Goal: Transaction & Acquisition: Obtain resource

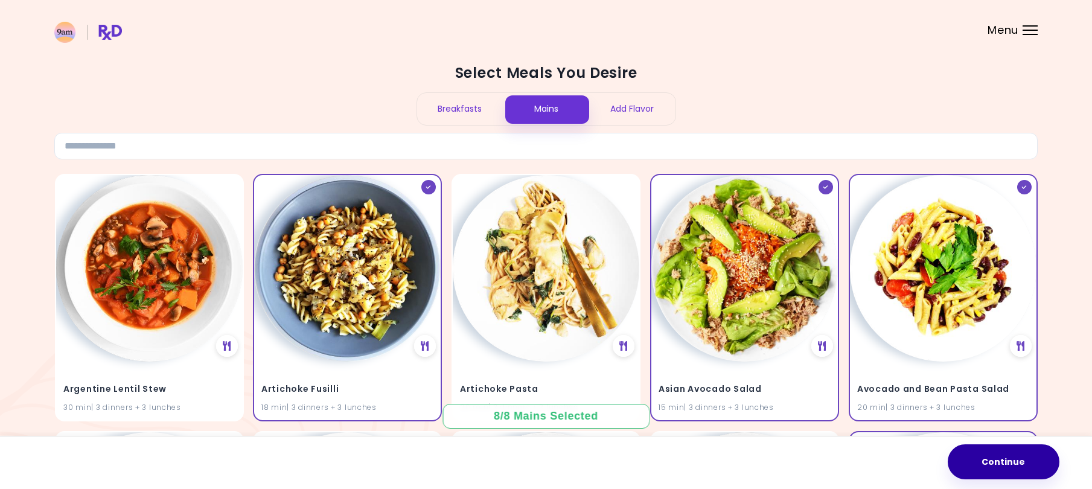
click at [1001, 473] on button "Continue" at bounding box center [1004, 461] width 112 height 35
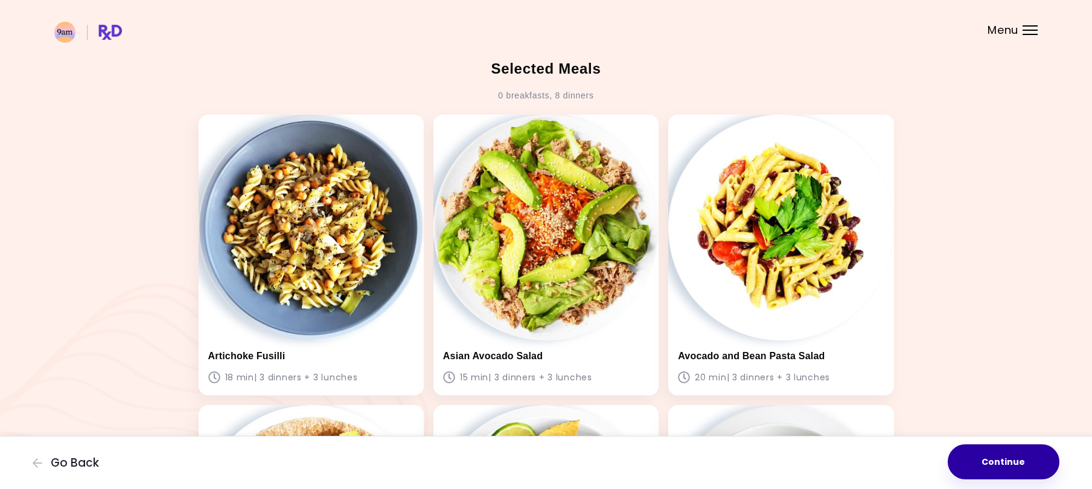
click at [980, 461] on button "Continue" at bounding box center [1004, 461] width 112 height 35
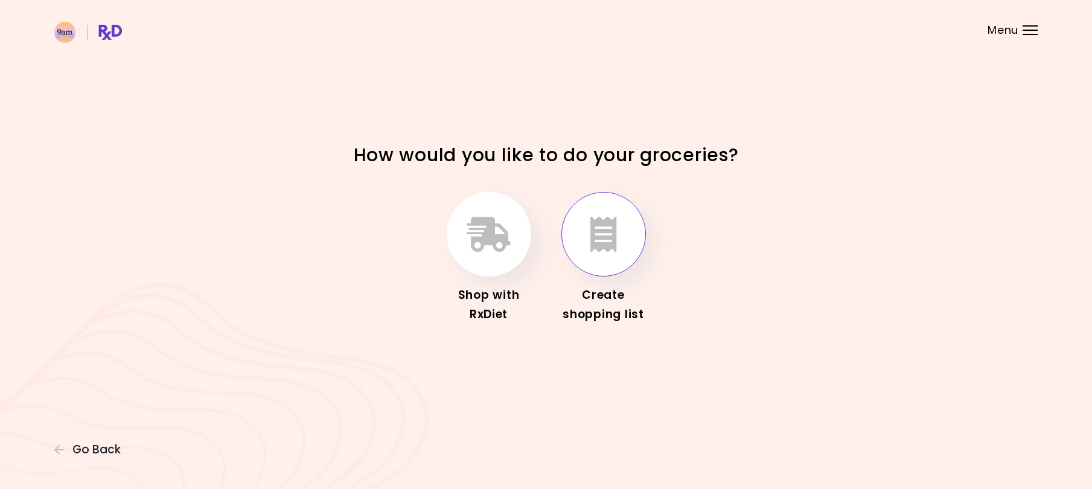
click at [602, 239] on icon "button" at bounding box center [603, 234] width 27 height 35
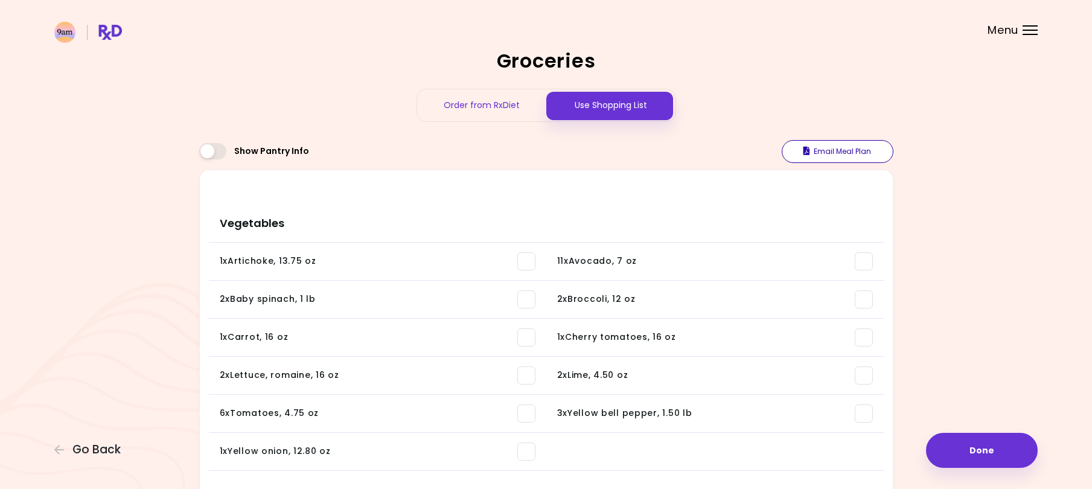
click at [859, 156] on button "Email Meal Plan" at bounding box center [838, 151] width 112 height 23
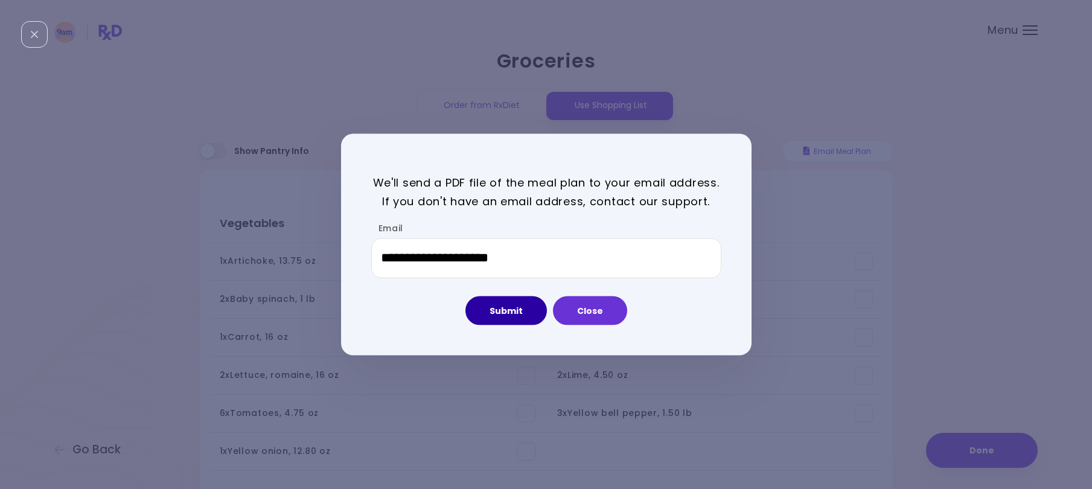
click at [520, 322] on button "Submit" at bounding box center [505, 310] width 81 height 29
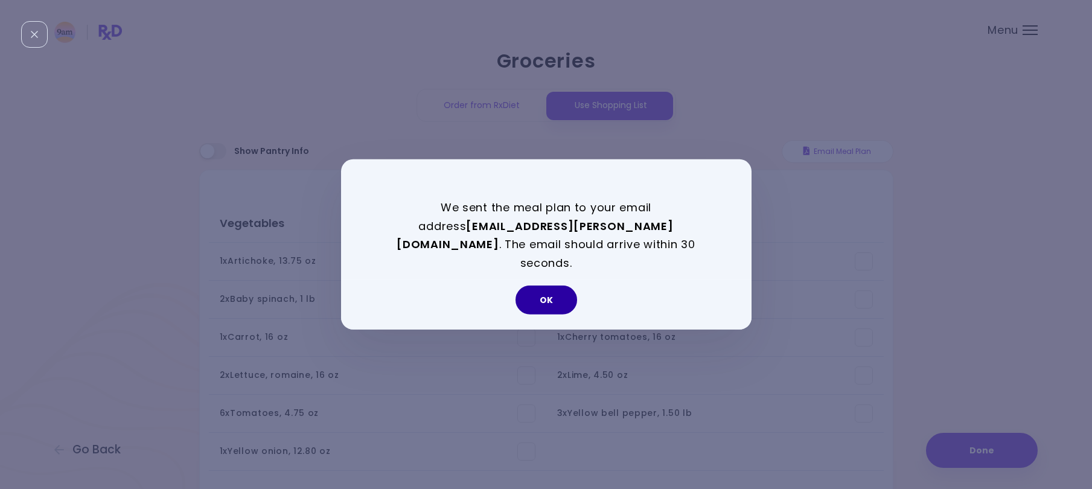
click at [538, 294] on button "OK" at bounding box center [546, 300] width 62 height 29
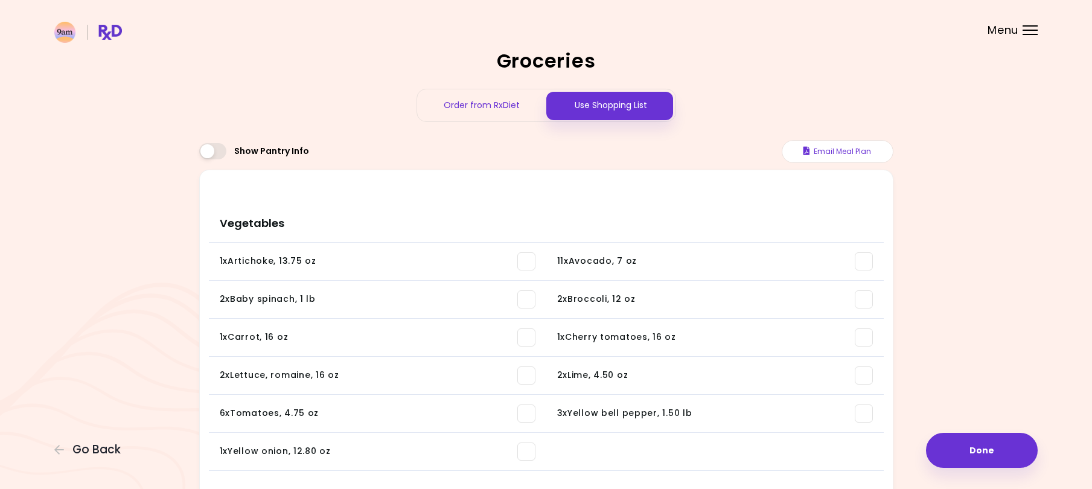
click at [219, 152] on span at bounding box center [212, 151] width 27 height 16
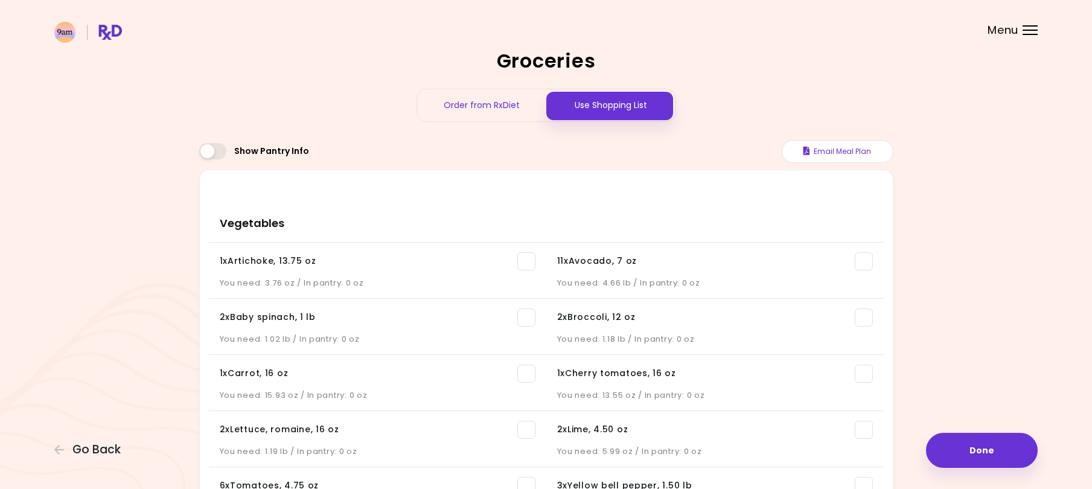
click at [207, 152] on span at bounding box center [212, 151] width 27 height 16
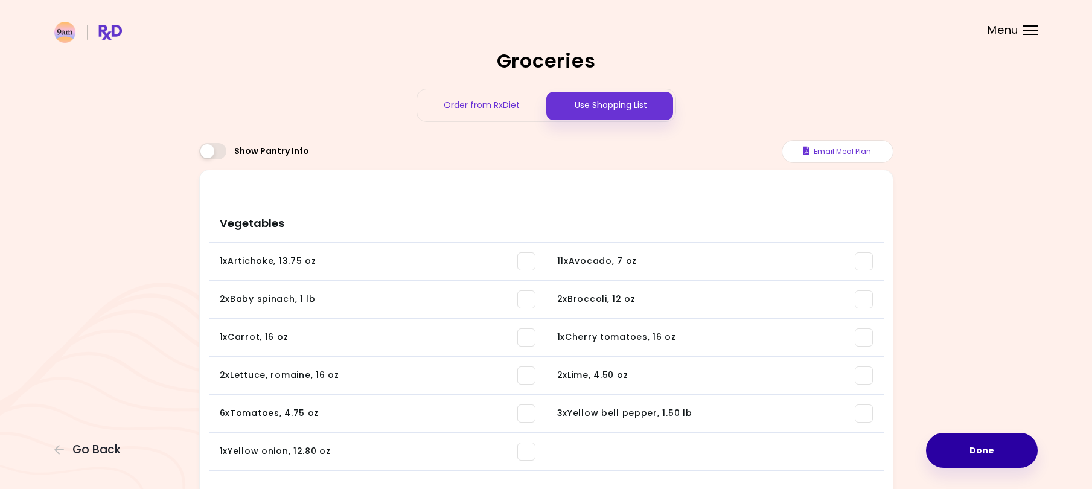
click at [983, 458] on button "Done" at bounding box center [982, 450] width 112 height 35
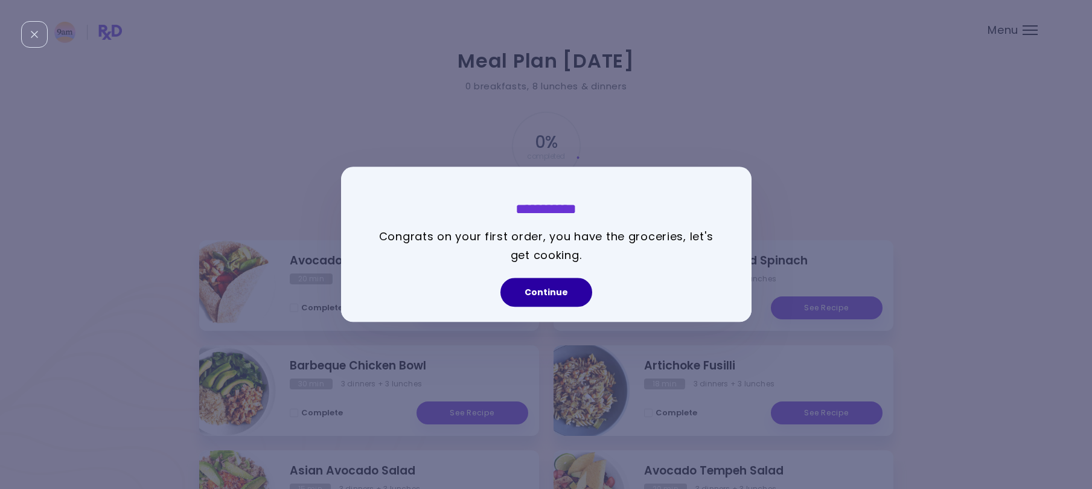
click at [565, 286] on button "Continue" at bounding box center [546, 292] width 92 height 29
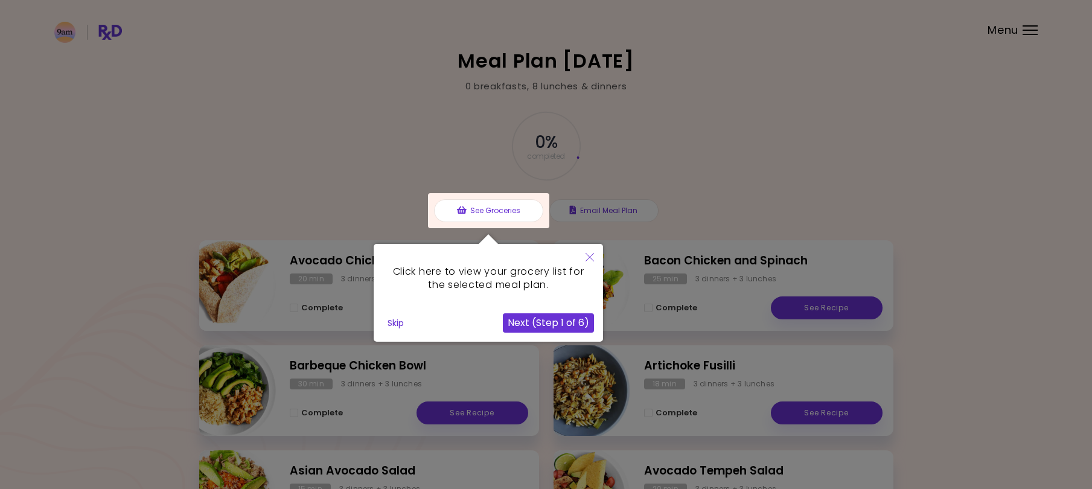
click at [595, 252] on button "Close" at bounding box center [589, 258] width 27 height 28
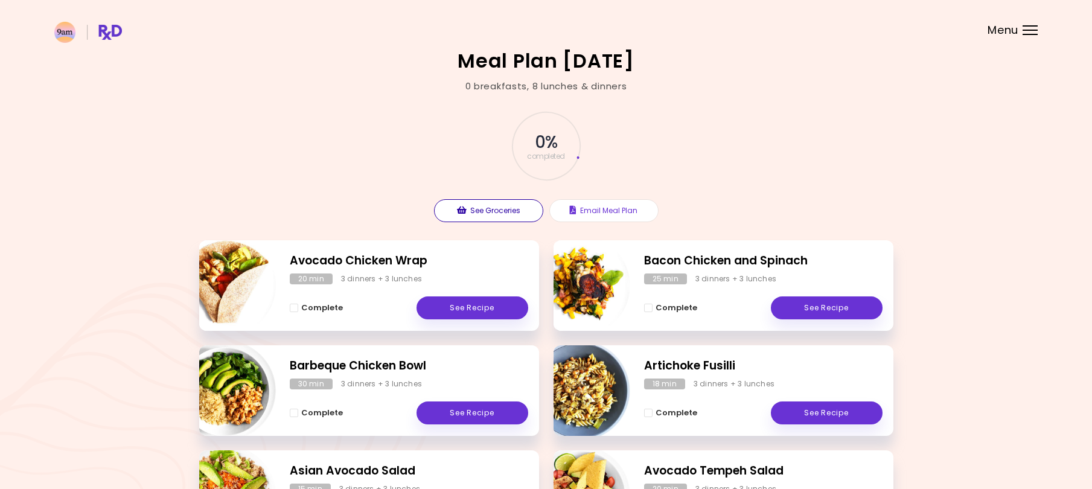
click at [514, 208] on button "See Groceries" at bounding box center [488, 210] width 109 height 23
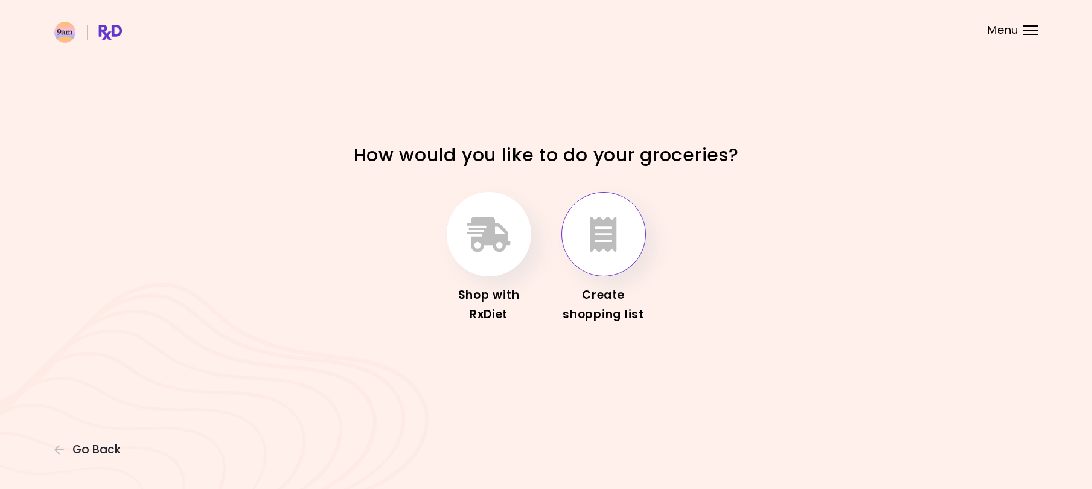
click at [610, 249] on icon "button" at bounding box center [603, 234] width 27 height 35
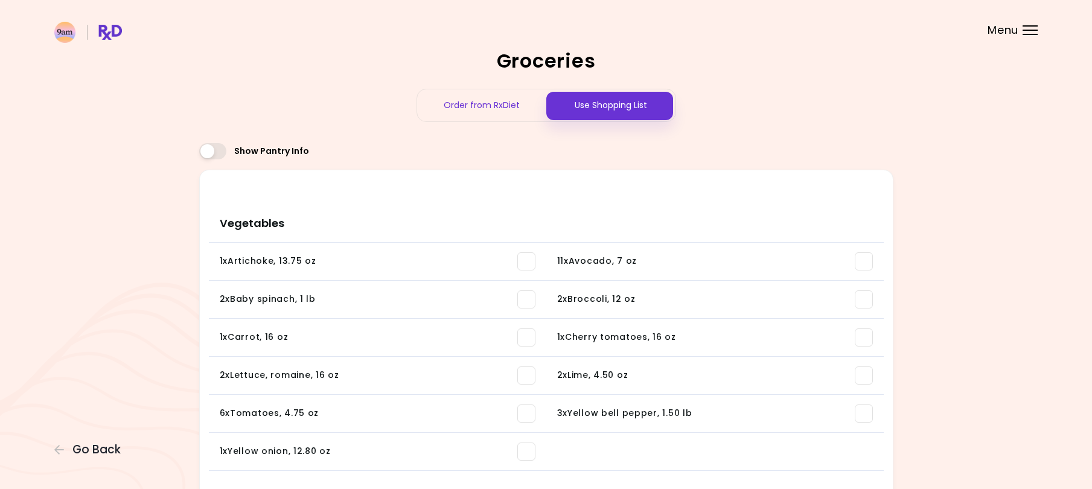
click at [1006, 31] on span "Menu" at bounding box center [1002, 30] width 31 height 11
